Goal: Use online tool/utility: Use online tool/utility

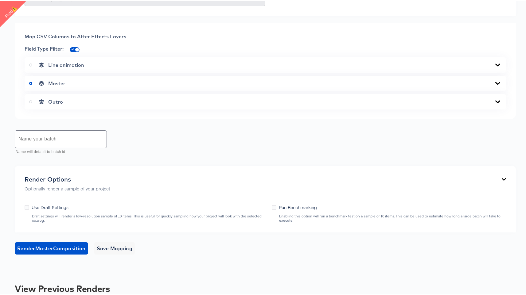
scroll to position [305, 0]
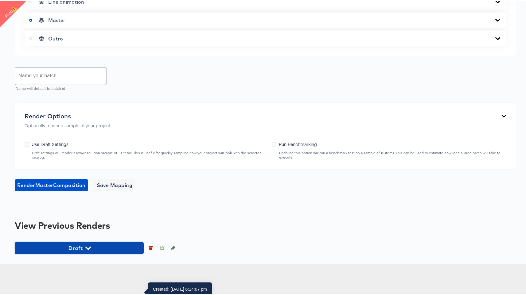
click at [71, 251] on span "Draft" at bounding box center [79, 247] width 123 height 9
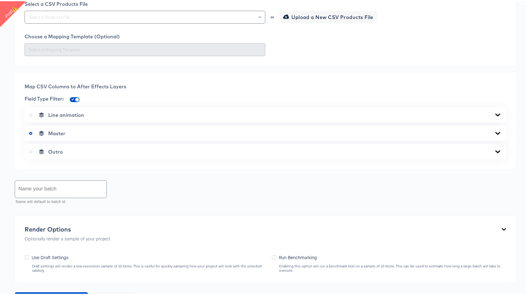
scroll to position [0, 0]
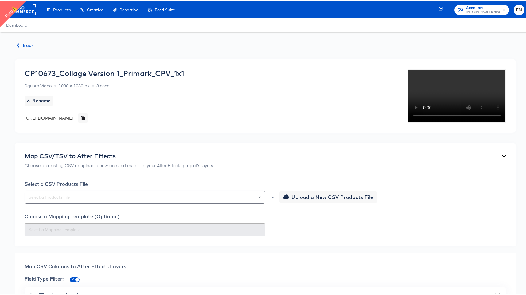
click at [25, 46] on span "Back" at bounding box center [25, 44] width 17 height 8
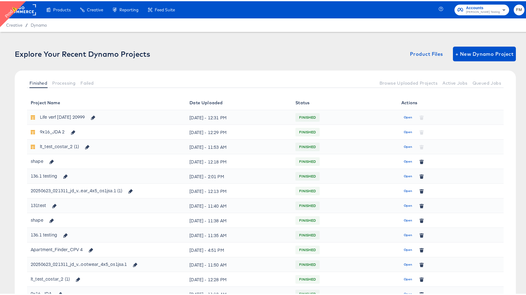
drag, startPoint x: 402, startPoint y: 177, endPoint x: 403, endPoint y: 168, distance: 9.3
click at [404, 163] on span "Open" at bounding box center [407, 161] width 8 height 6
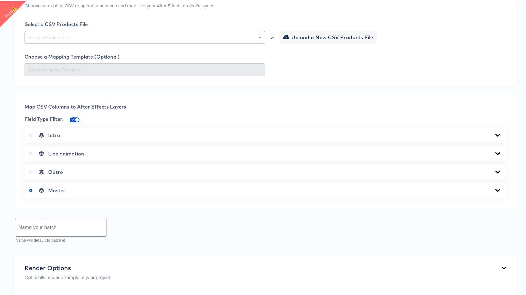
scroll to position [102, 0]
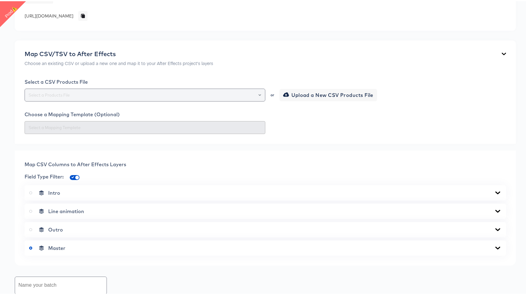
click at [196, 98] on div at bounding box center [145, 93] width 241 height 13
click at [197, 96] on input "text" at bounding box center [144, 94] width 235 height 7
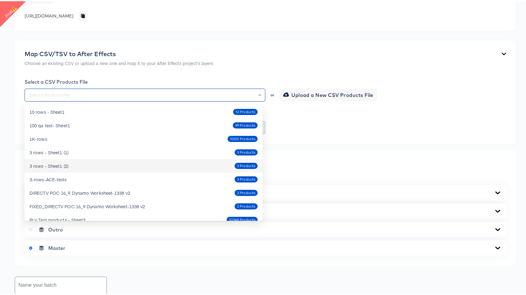
scroll to position [35, 0]
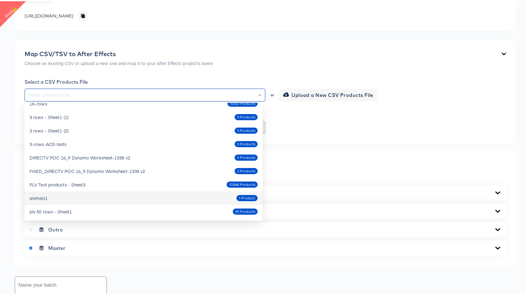
click at [160, 201] on div "animals1 1 Product" at bounding box center [143, 197] width 228 height 10
type input "animals1"
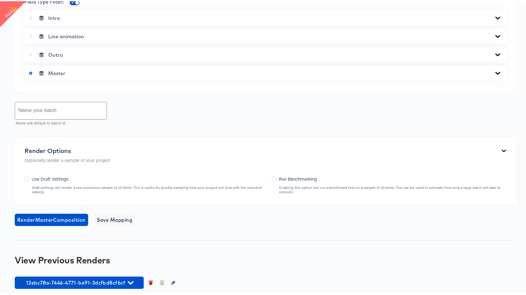
scroll to position [298, 0]
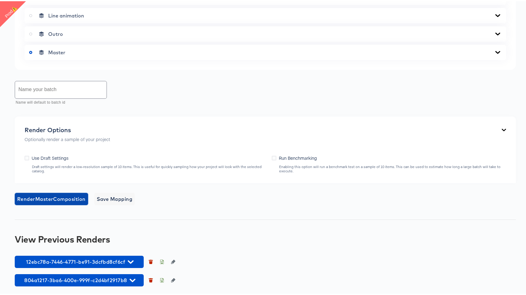
click at [69, 197] on span "Render Master Composition" at bounding box center [51, 198] width 68 height 9
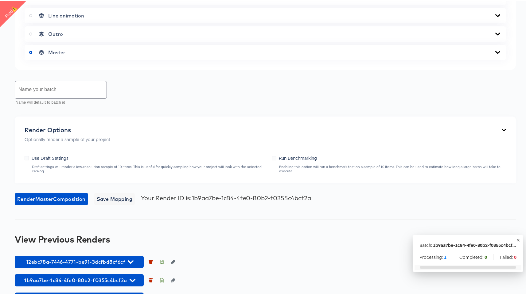
scroll to position [316, 0]
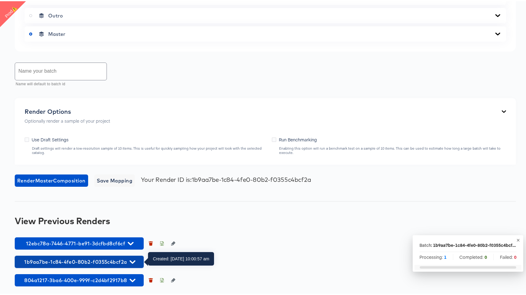
click at [111, 266] on button "1b9aa7be-1c84-4fe0-80b2-f0355c4bcf2a" at bounding box center [79, 261] width 129 height 12
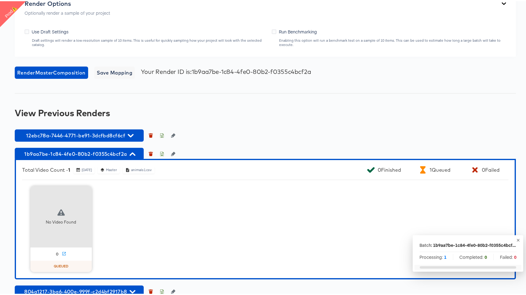
scroll to position [436, 0]
